Goal: Task Accomplishment & Management: Use online tool/utility

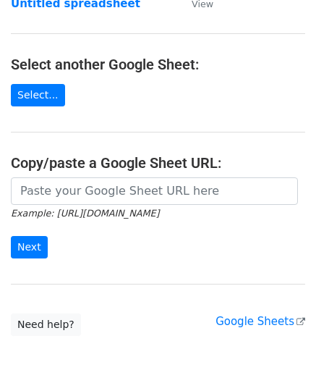
scroll to position [145, 0]
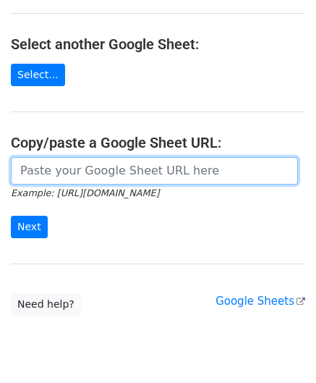
click at [59, 172] on input "url" at bounding box center [154, 171] width 287 height 28
paste input "[URL][DOMAIN_NAME]"
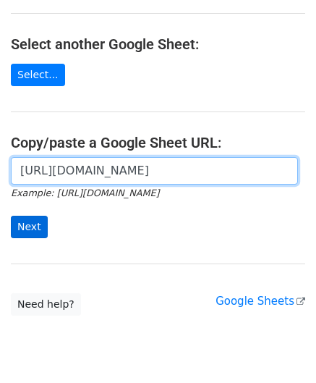
scroll to position [0, 321]
type input "[URL][DOMAIN_NAME]"
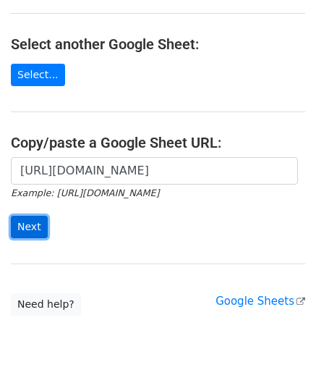
click at [38, 225] on input "Next" at bounding box center [29, 227] width 37 height 22
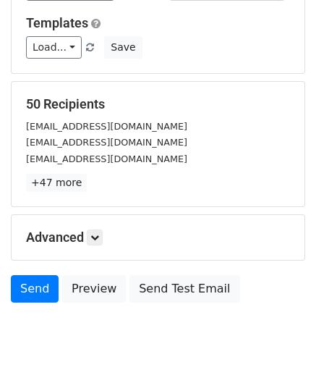
scroll to position [177, 0]
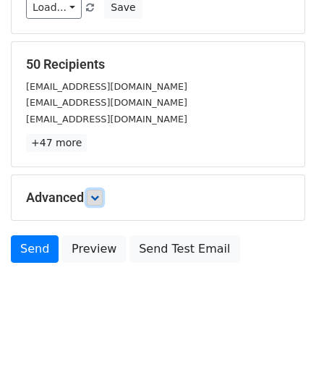
click at [98, 196] on icon at bounding box center [95, 197] width 9 height 9
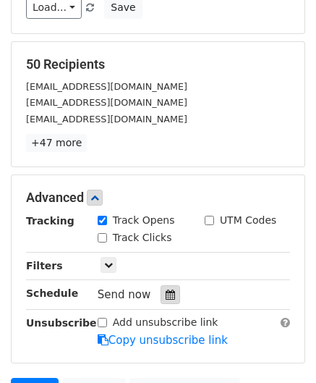
click at [161, 290] on div at bounding box center [171, 294] width 20 height 19
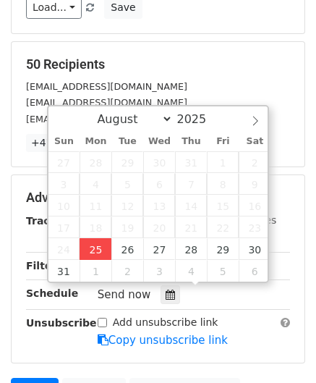
type input "2025-08-25 12:00"
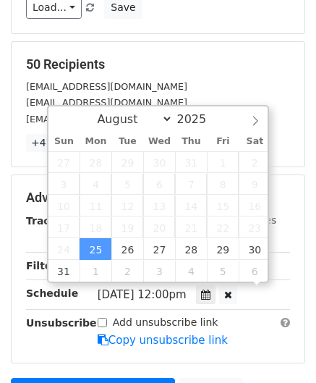
scroll to position [0, 0]
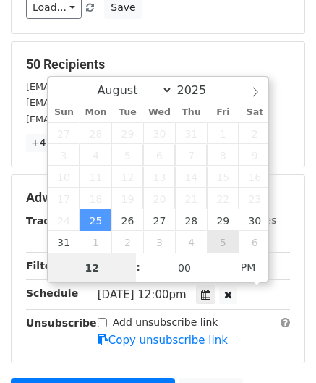
paste input "Hour"
type input "2"
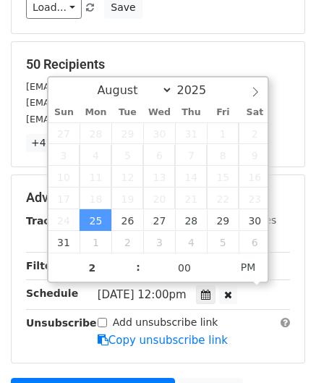
type input "2025-08-25 14:00"
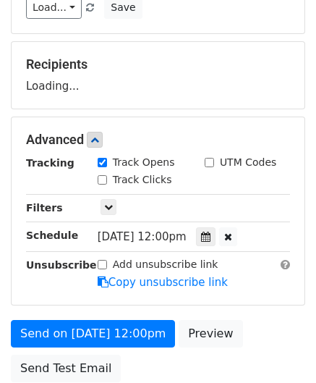
scroll to position [240, 0]
